Goal: Navigation & Orientation: Find specific page/section

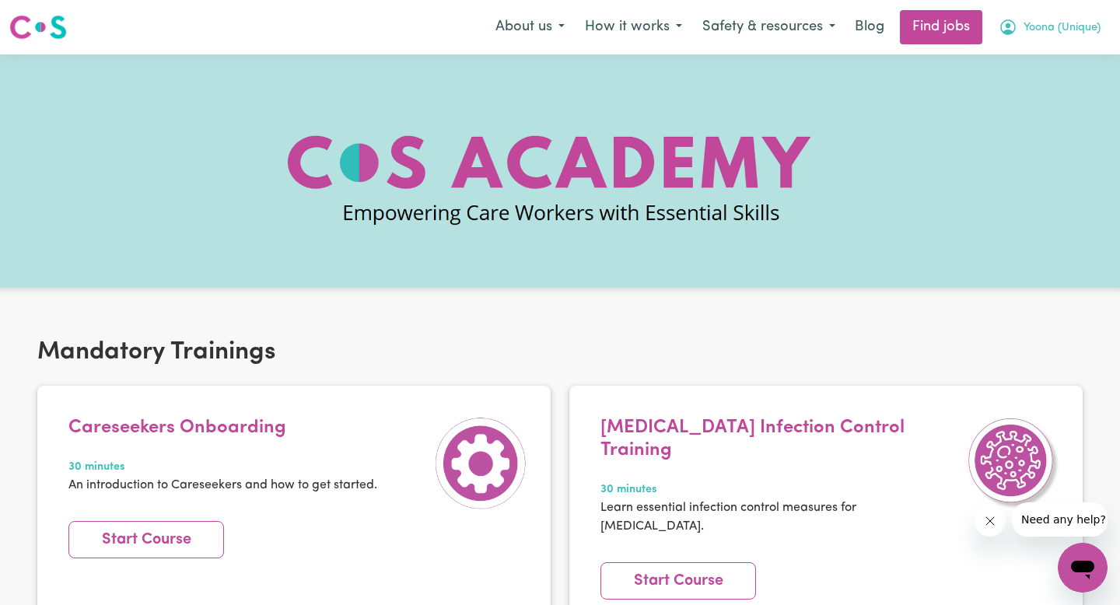
click at [1051, 23] on span "Yoona (Unique)" at bounding box center [1062, 27] width 77 height 17
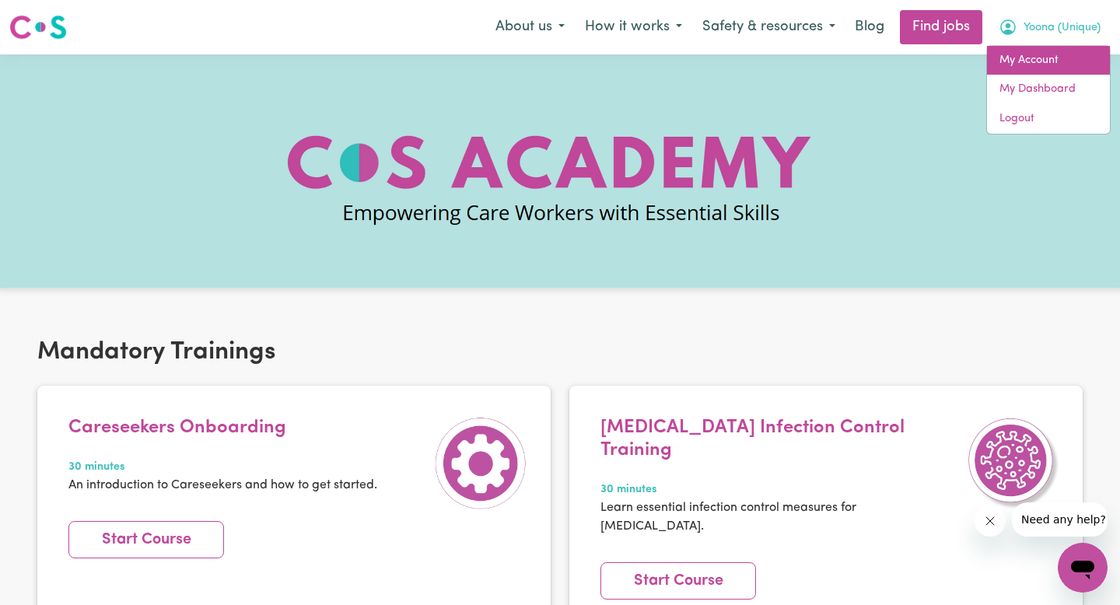
click at [1041, 56] on link "My Account" at bounding box center [1048, 61] width 123 height 30
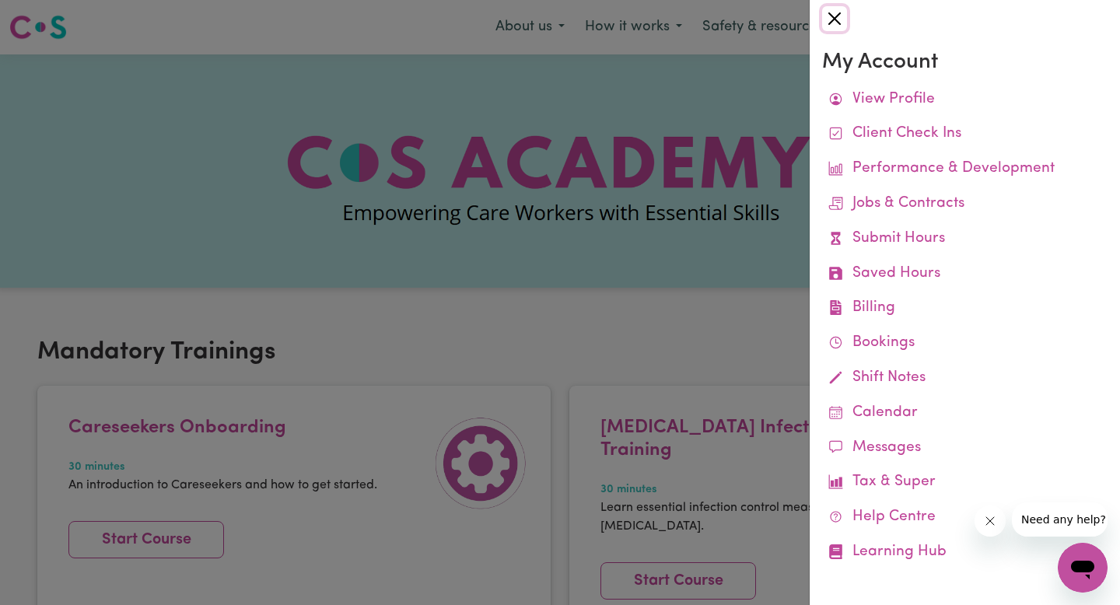
click at [836, 19] on button "Close" at bounding box center [834, 18] width 25 height 25
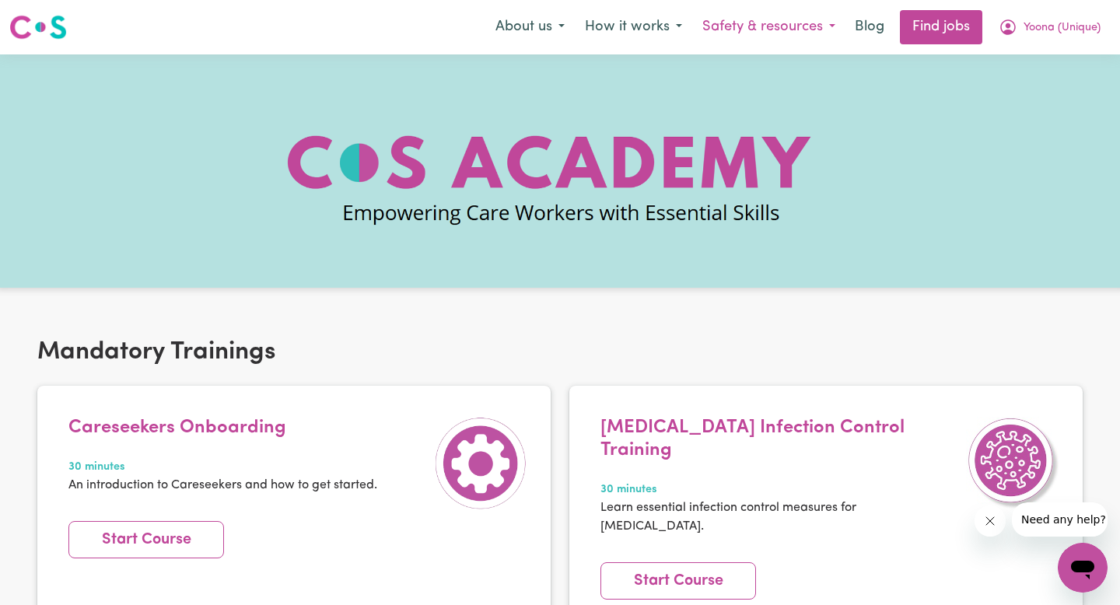
click at [823, 26] on button "Safety & resources" at bounding box center [769, 27] width 153 height 33
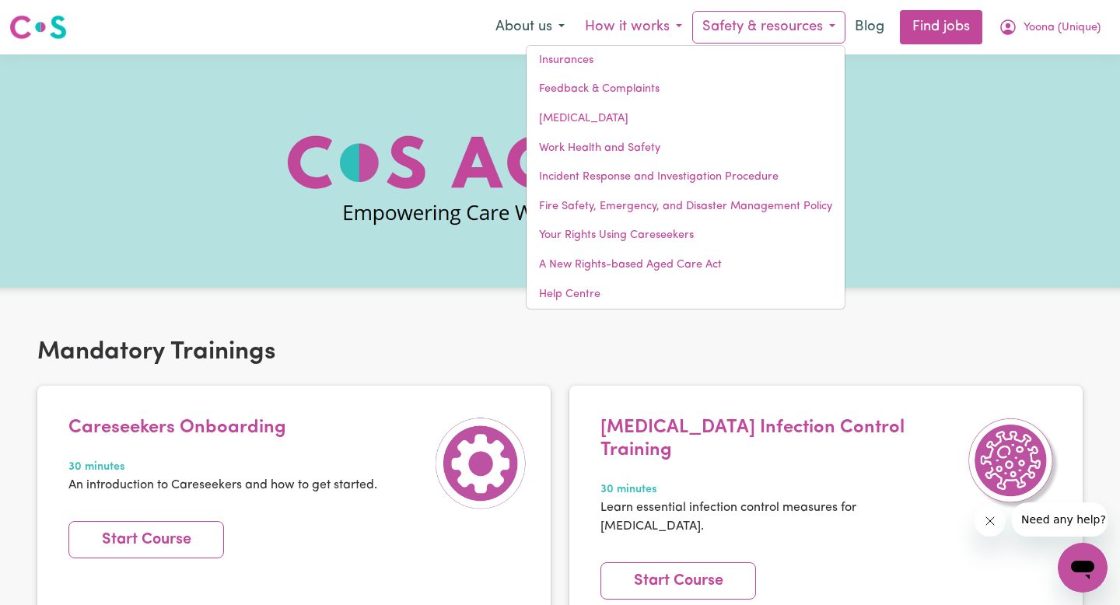
click at [672, 26] on button "How it works" at bounding box center [633, 27] width 117 height 33
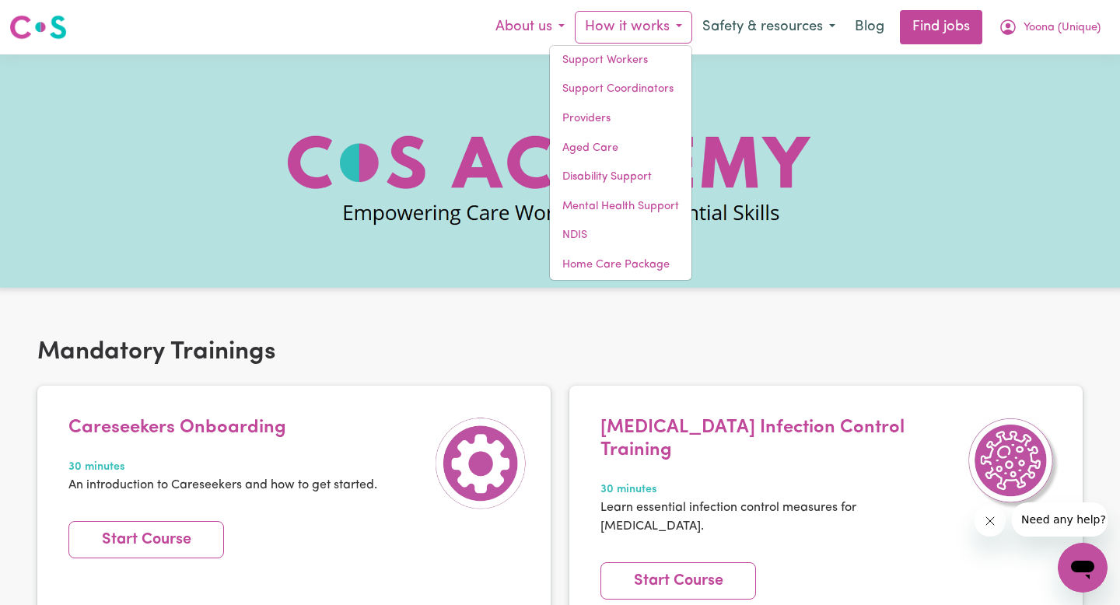
click at [550, 24] on button "About us" at bounding box center [530, 27] width 89 height 33
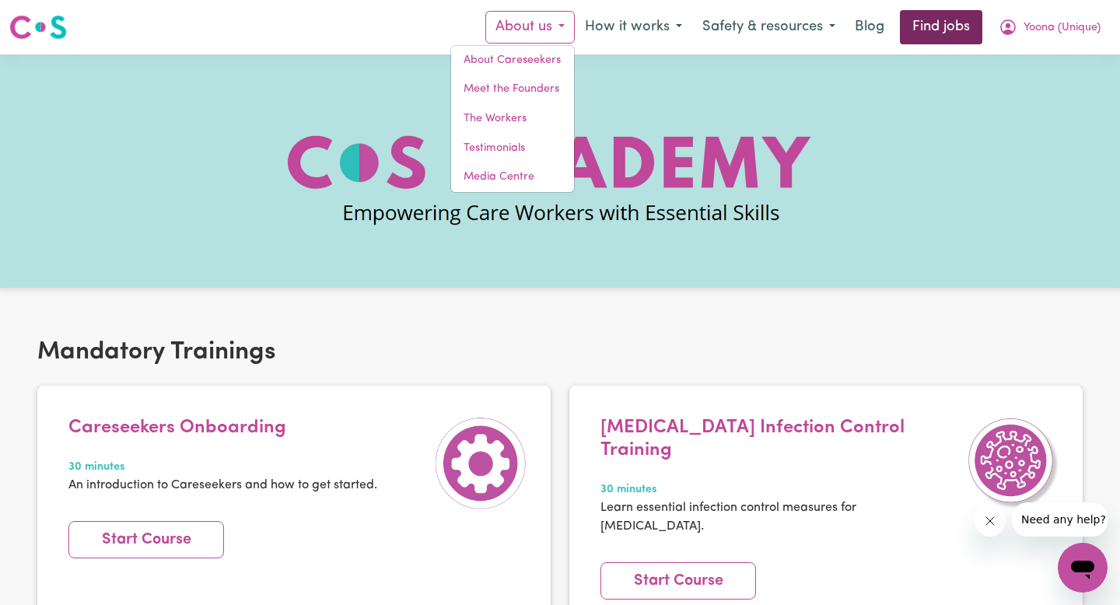
click at [943, 18] on link "Find jobs" at bounding box center [941, 27] width 82 height 34
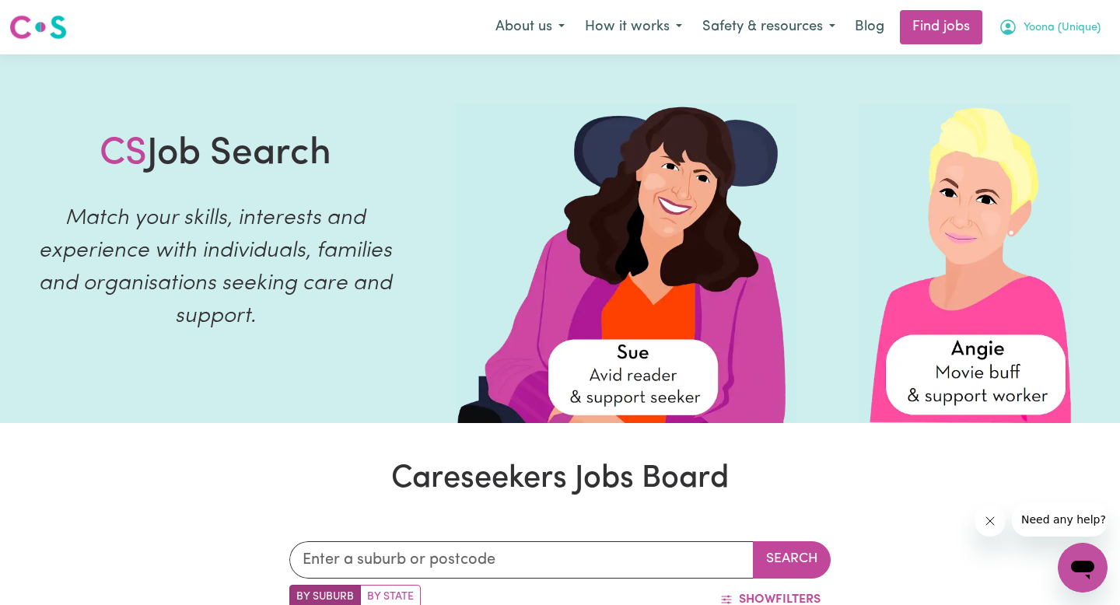
click at [1020, 22] on button "Yoona (Unique)" at bounding box center [1050, 27] width 122 height 33
